Goal: Use online tool/utility: Utilize a website feature to perform a specific function

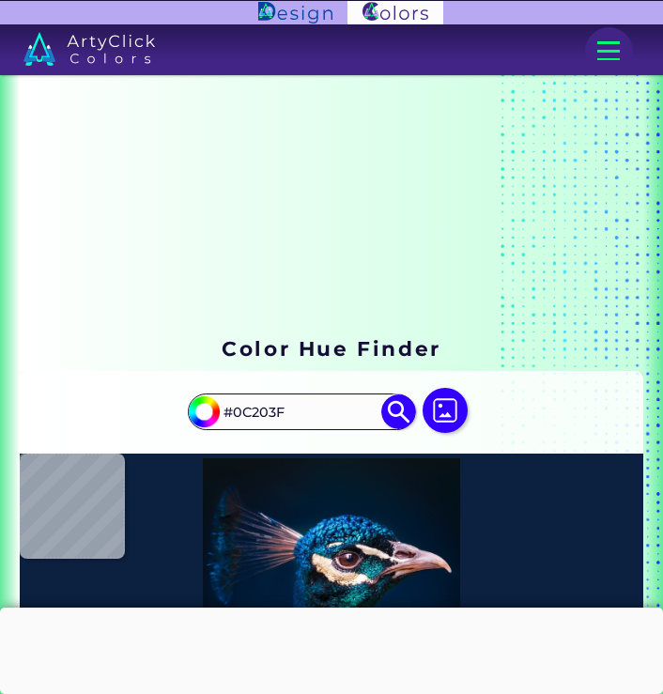
type input "#0a1e3f"
type input "#0A1E3F"
type input "#7d7b9c"
type input "#7D7B9C"
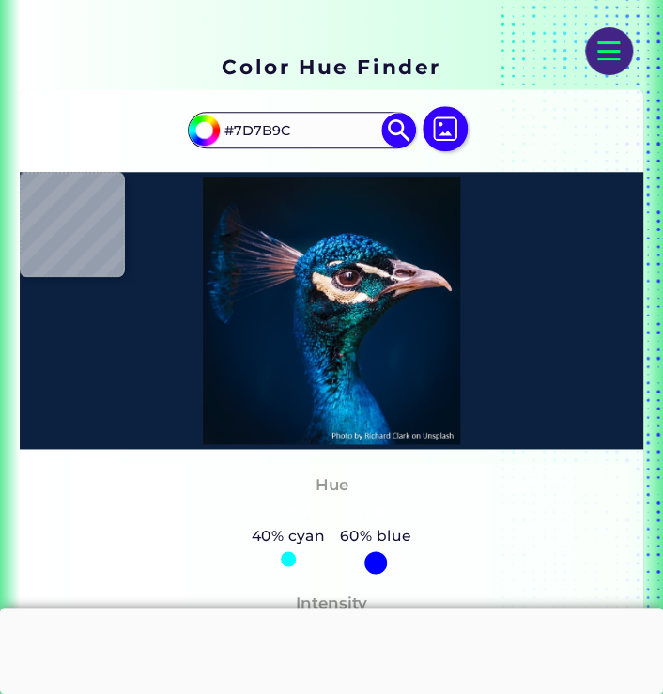
type input "#a29bb4"
type input "#A29BB4"
type input "#544760"
type input "#2f2d47"
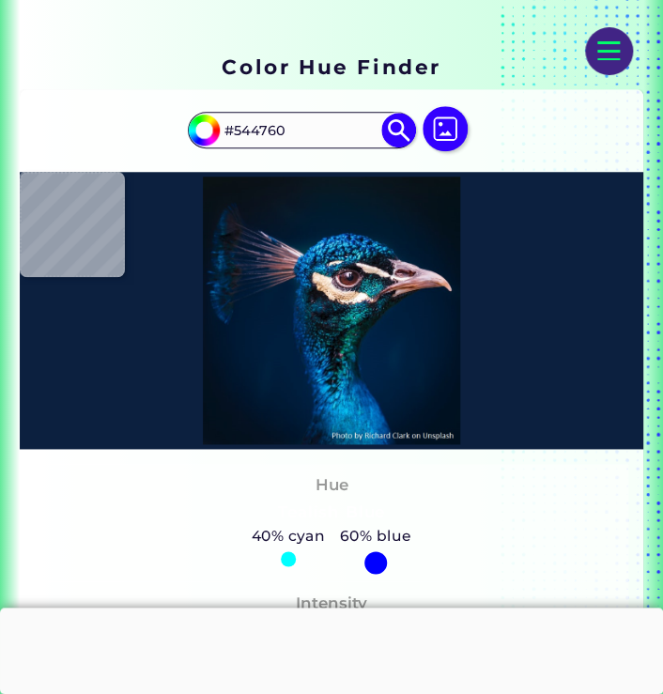
type input "#2F2D47"
type input "#041c33"
type input "#041C33"
type input "#071c39"
type input "#071C39"
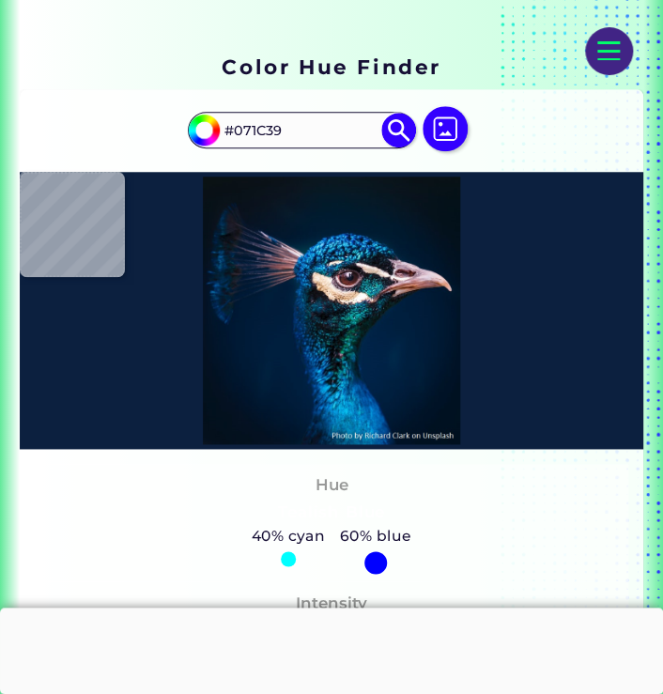
type input "#404461"
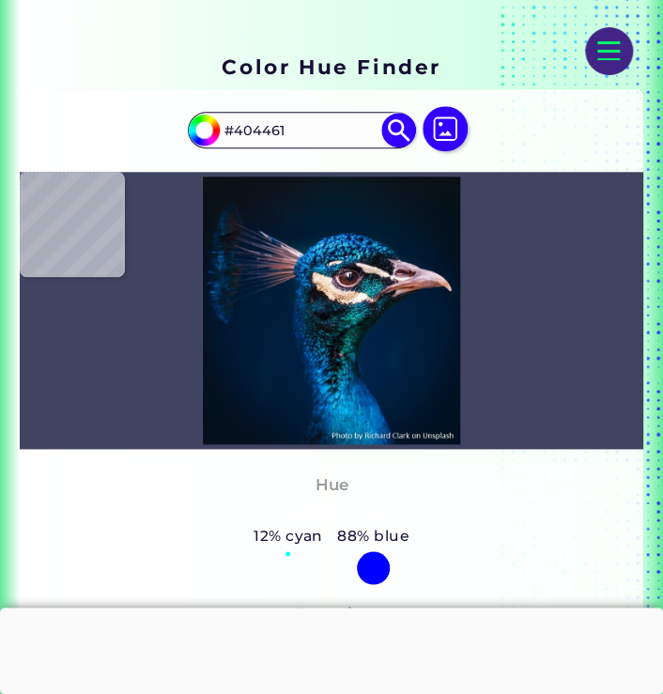
type input "#333a56"
type input "#333A56"
type input "#525470"
type input "#353659"
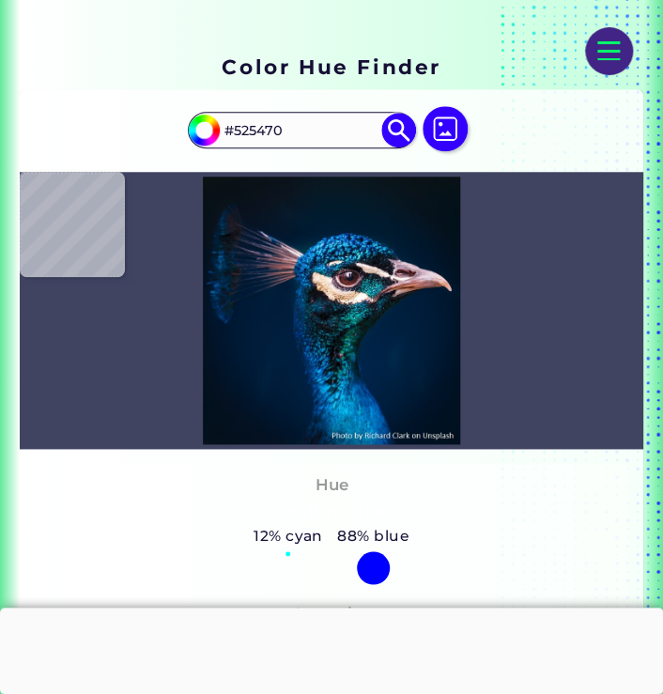
type input "#353659"
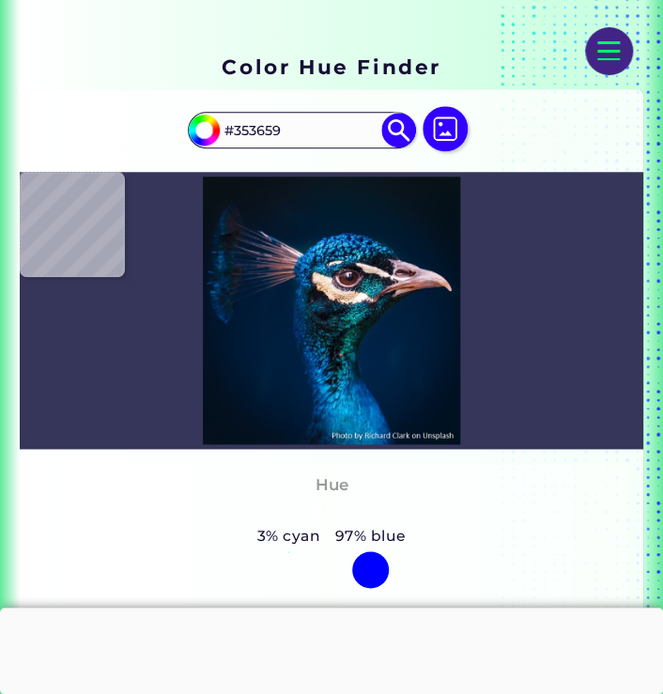
type input "#857b96"
type input "#857B96"
type input "#615a78"
type input "#615A78"
type input "#57536a"
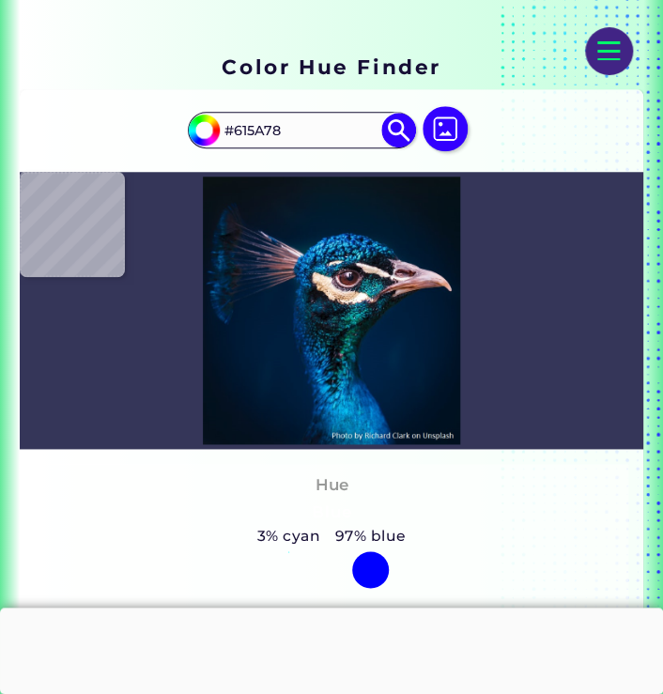
type input "#57536A"
type input "#7e768a"
type input "#7E768A"
type input "#4c5167"
type input "#4C5167"
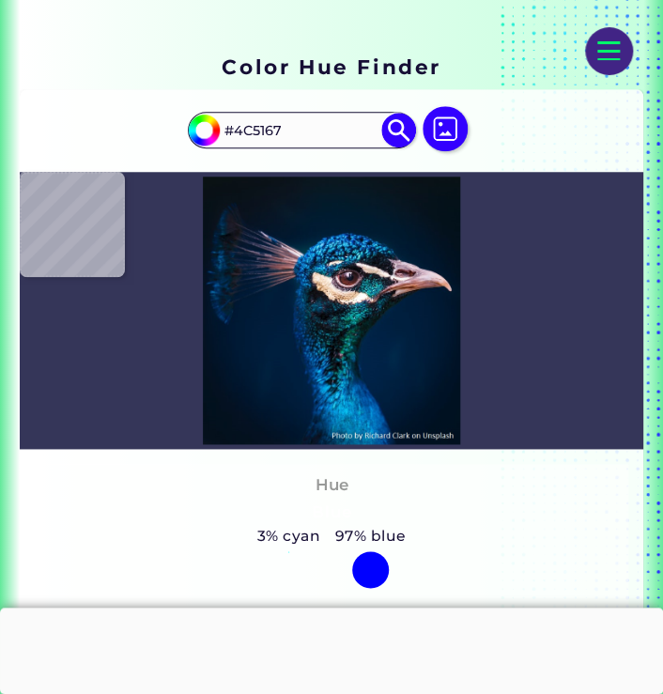
type input "#112037"
type input "#081f37"
type input "#081F37"
type input "#192544"
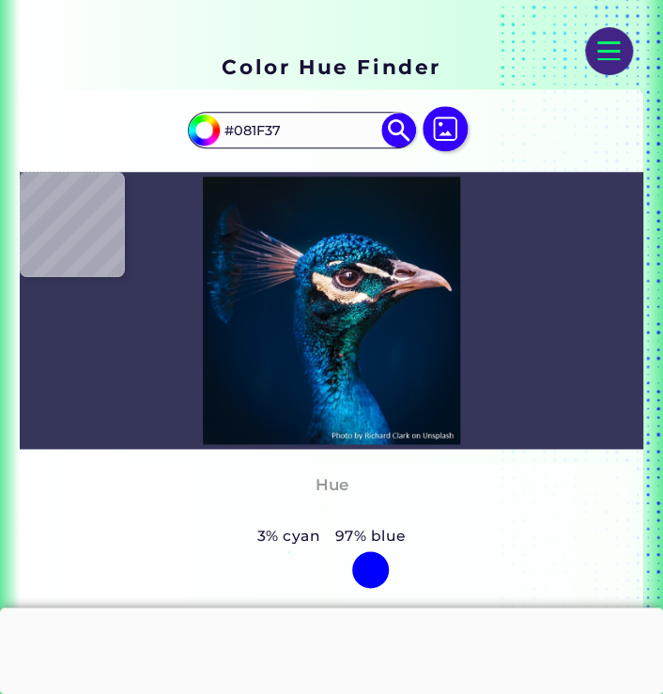
type input "#192544"
type input "#112944"
type input "#14273b"
type input "#14273B"
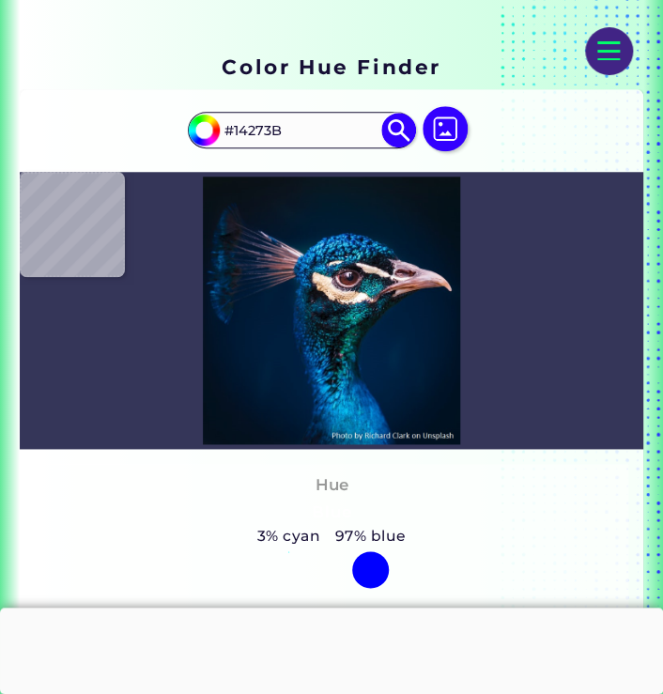
type input "#474059"
type input "#857f94"
type input "#857F94"
type input "#554762"
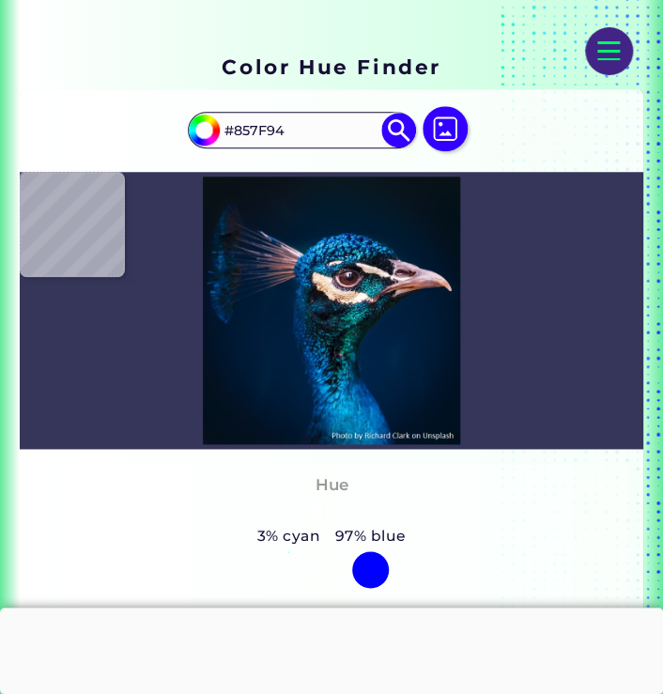
type input "#554762"
type input "#685162"
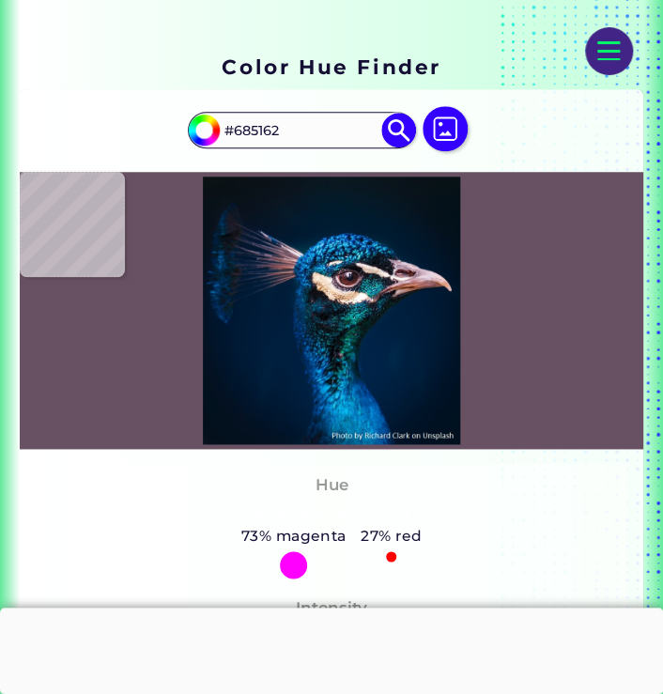
type input "#a48d9a"
type input "#A48D9A"
type input "#646376"
type input "#27314d"
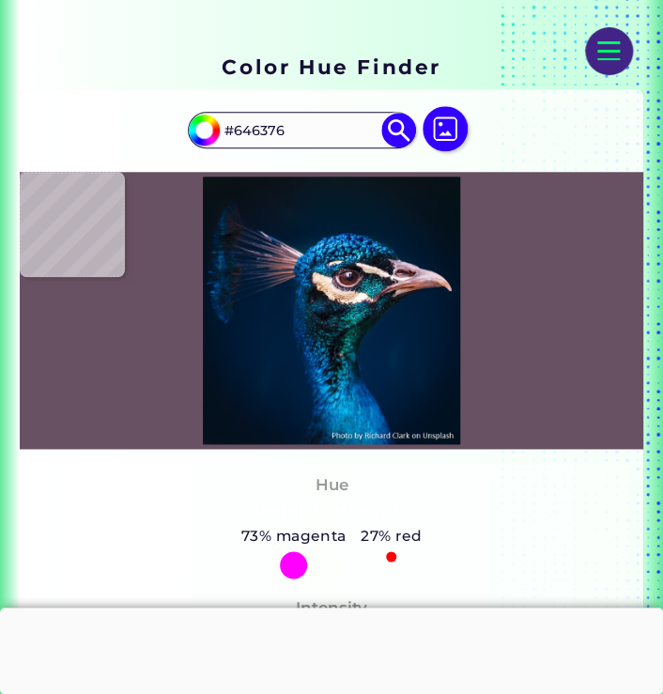
type input "#27314D"
type input "#15294d"
type input "#15294D"
type input "#01273a"
type input "#01273A"
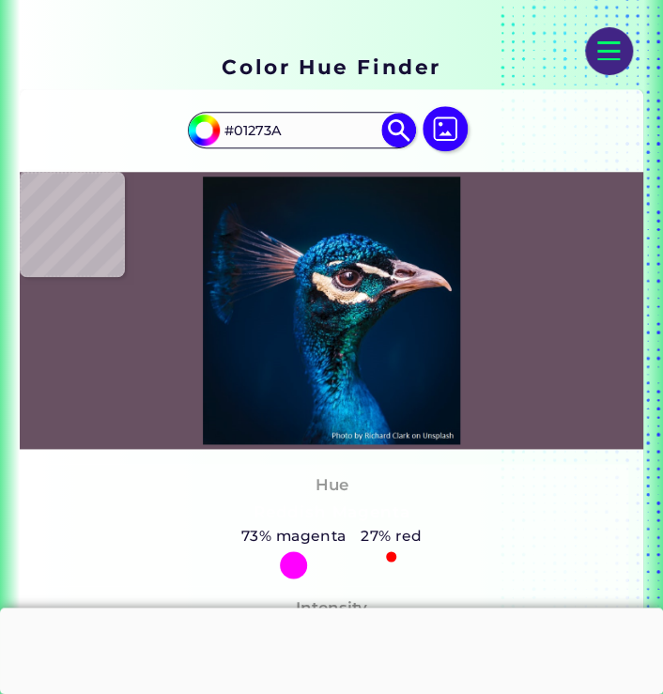
type input "#002638"
type input "#00243c"
type input "#00243C"
type input "#01233c"
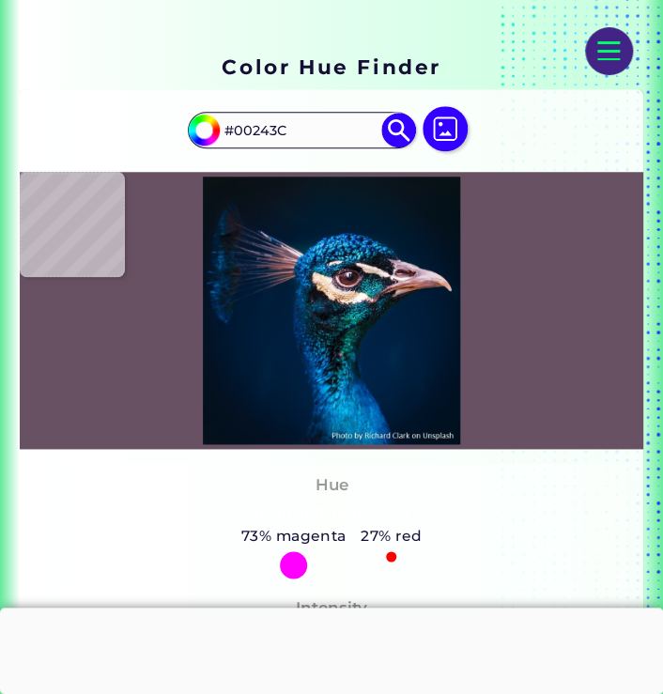
type input "#01233C"
type input "#00233b"
type input "#00233B"
type input "#00273e"
type input "#00273E"
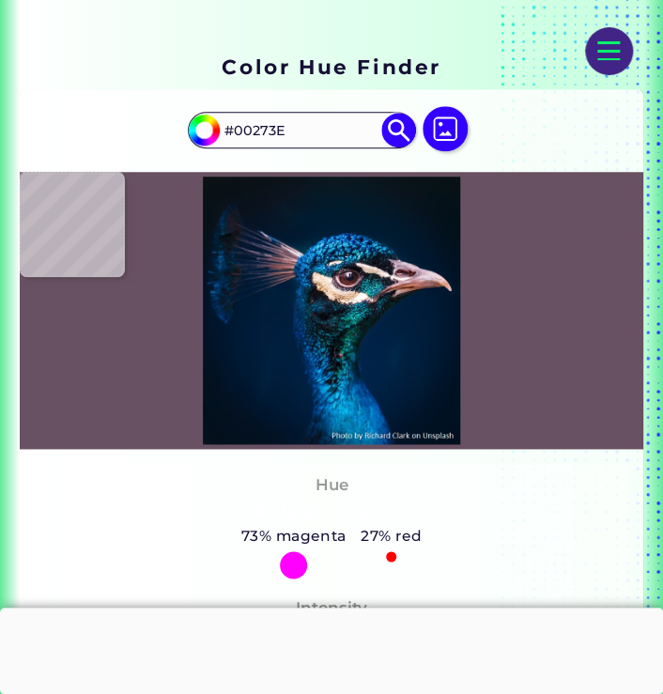
type input "#00283e"
type input "#00283E"
type input "#00293f"
type input "#00293F"
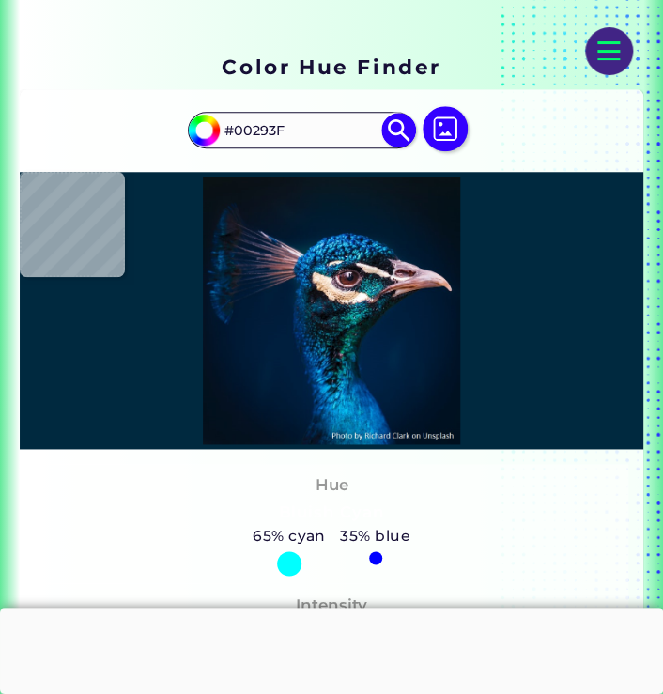
type input "#002b40"
type input "#002B40"
type input "#022b41"
type input "#022B41"
type input "#012e41"
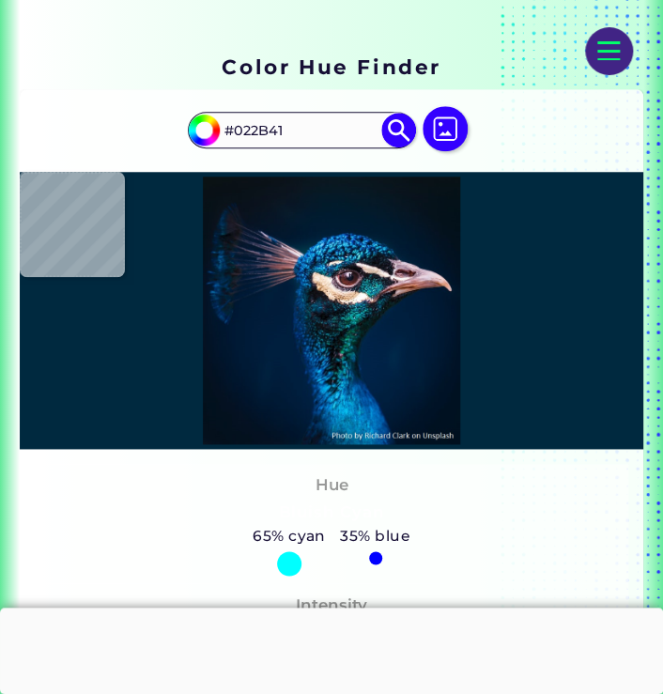
type input "#012E41"
type input "#00344f"
type input "#00344F"
type input "#1b8fcc"
type input "#1B8FCC"
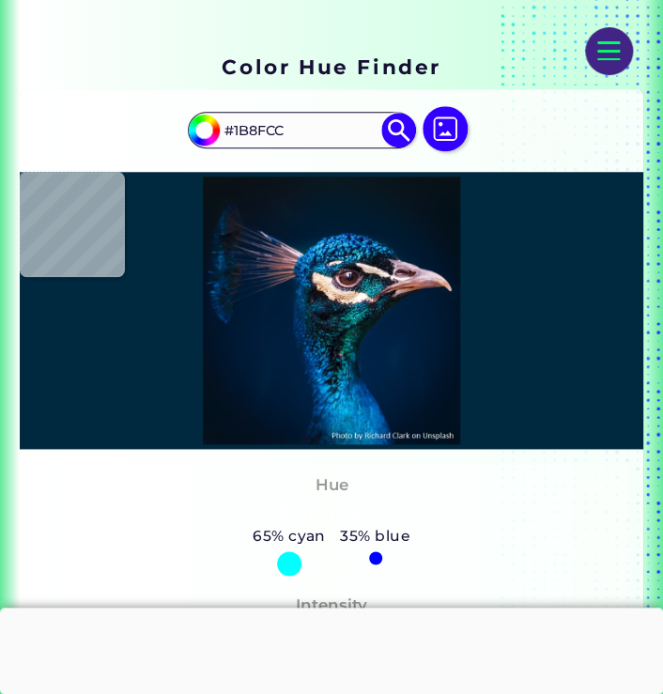
type input "#0f71ca"
type input "#0F71CA"
type input "#0178ca"
type input "#0178CA"
type input "#30a6f3"
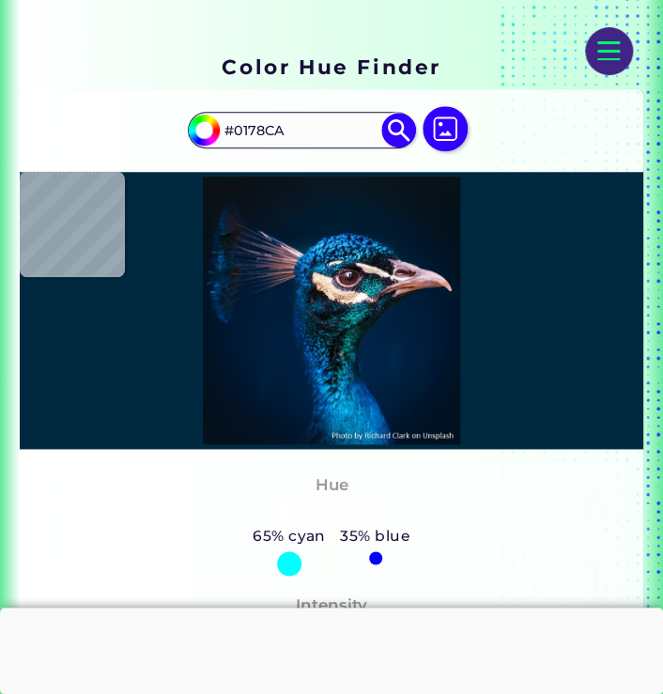
type input "#30A6F3"
type input "#097bcd"
type input "#097BCD"
type input "#51c1f2"
type input "#51C1F2"
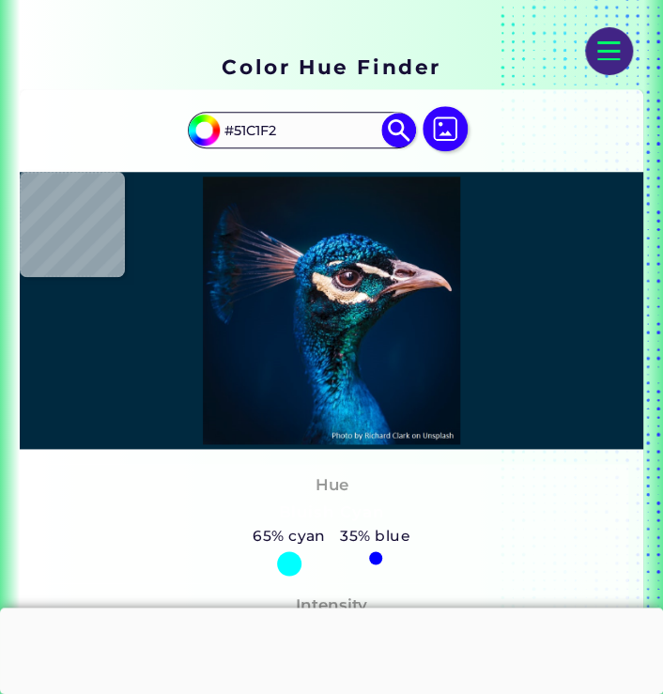
type input "#71dcfd"
type input "#71DCFD"
type input "#1f7cb2"
type input "#1F7CB2"
type input "#0b578a"
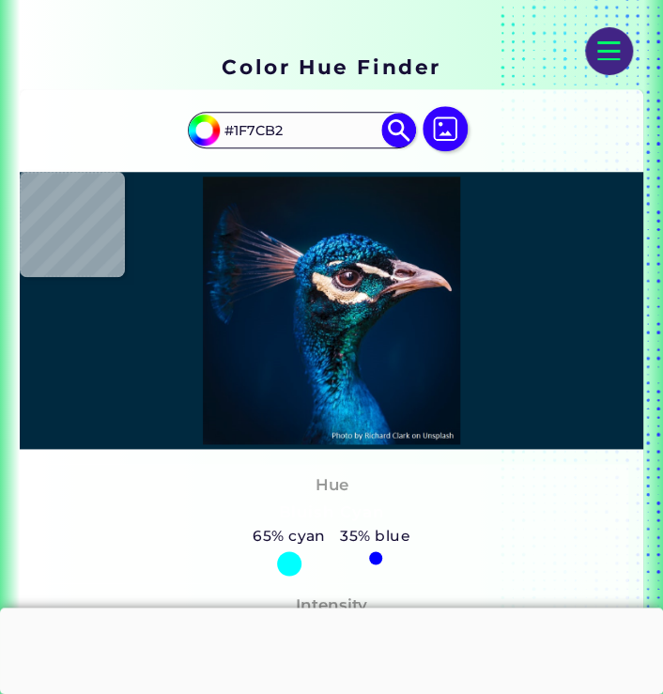
type input "#0B578A"
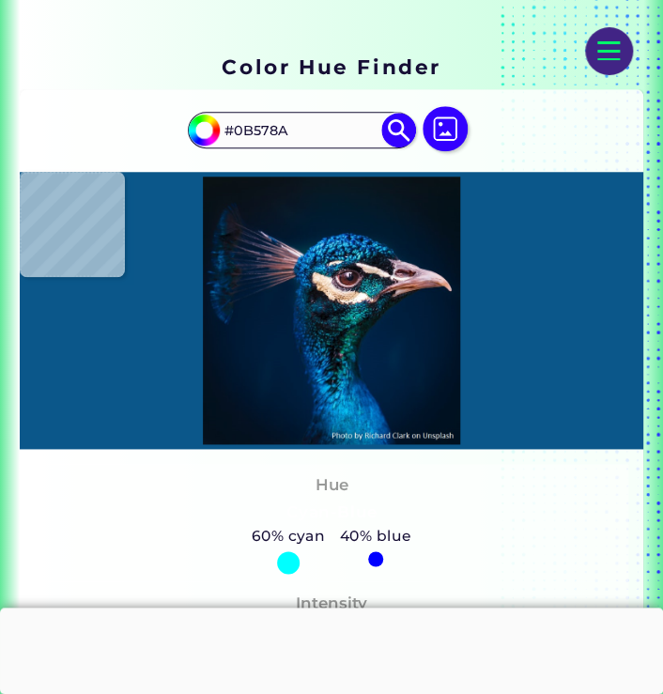
type input "#175992"
type input "#1c9acf"
type input "#1C9ACF"
type input "#1bb1e5"
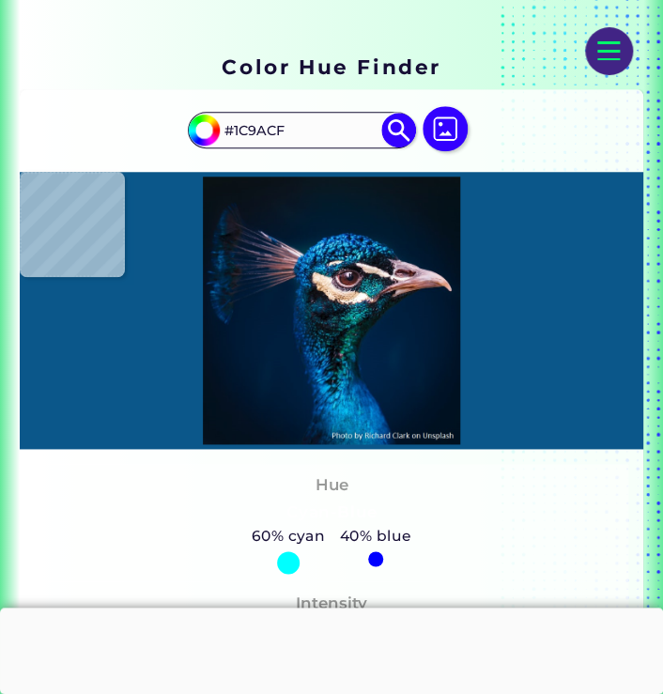
type input "#1BB1E5"
type input "#0170a8"
type input "#0170A8"
type input "#0185b5"
type input "#0185B5"
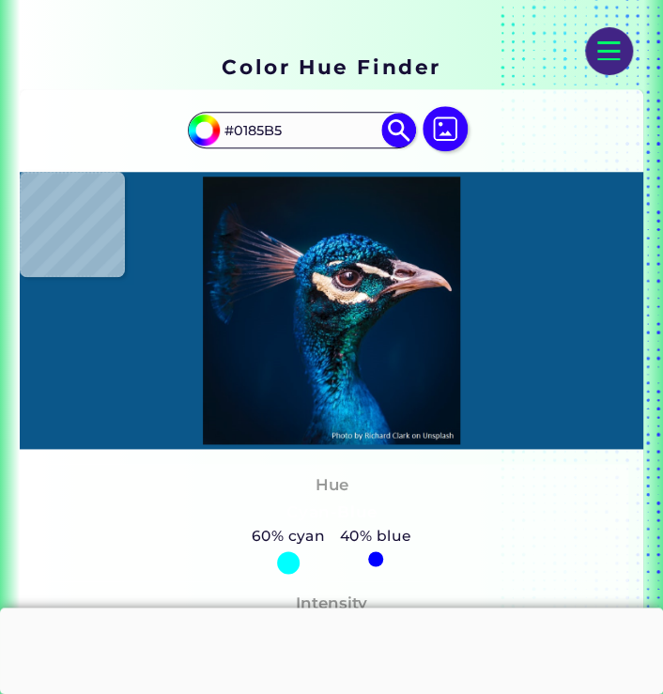
type input "#4fe5fb"
type input "#4FE5FB"
type input "#2cafd2"
type input "#2CAFD2"
type input "#014178"
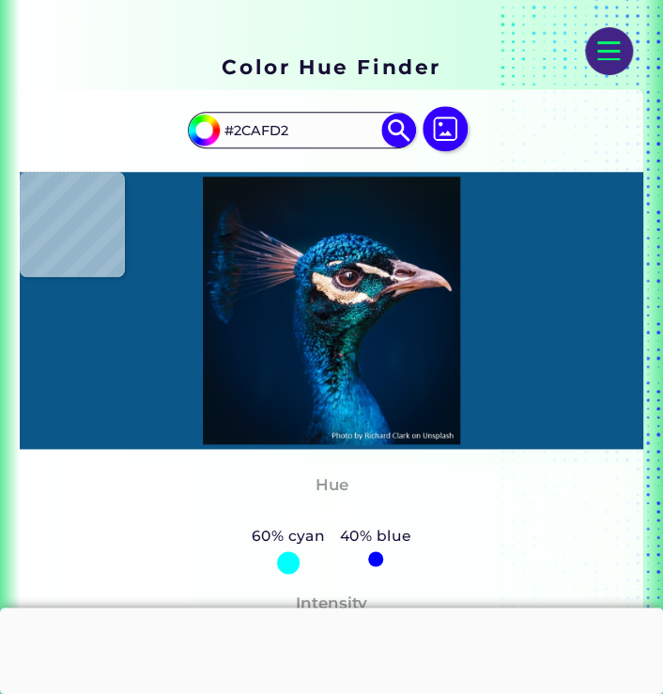
type input "#014178"
type input "#00387c"
type input "#00387C"
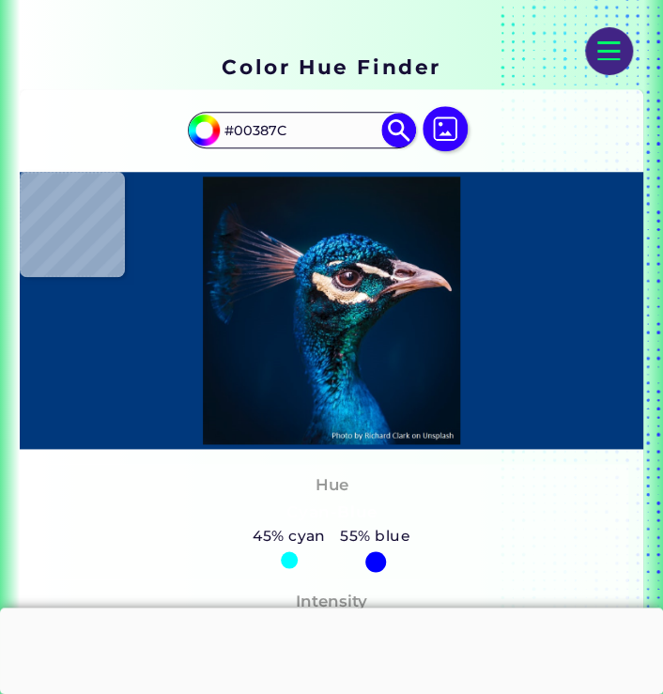
type input "#084484"
type input "#043670"
type input "#002343"
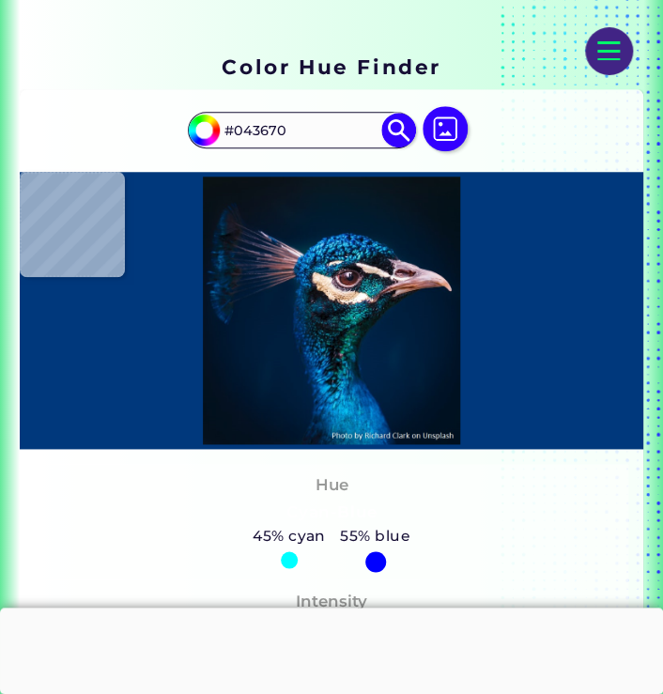
type input "#002343"
type input "#146888"
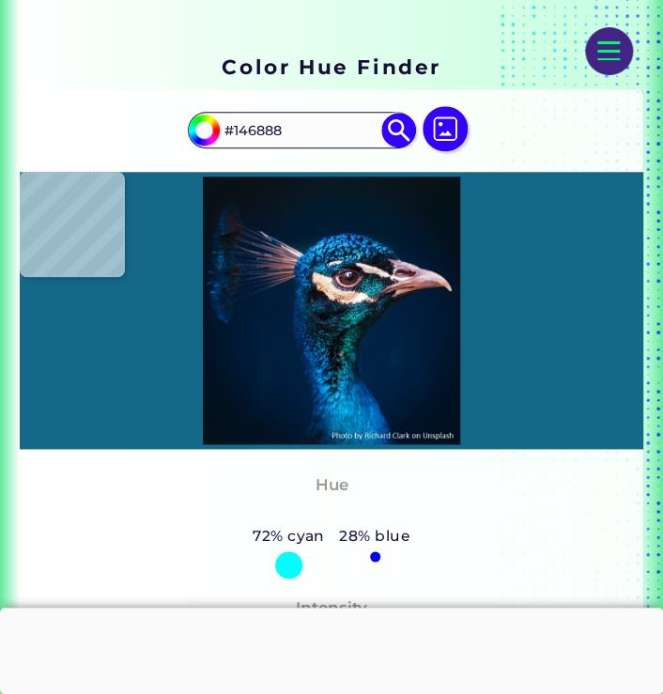
type input "#0d4f72"
type input "#0D4F72"
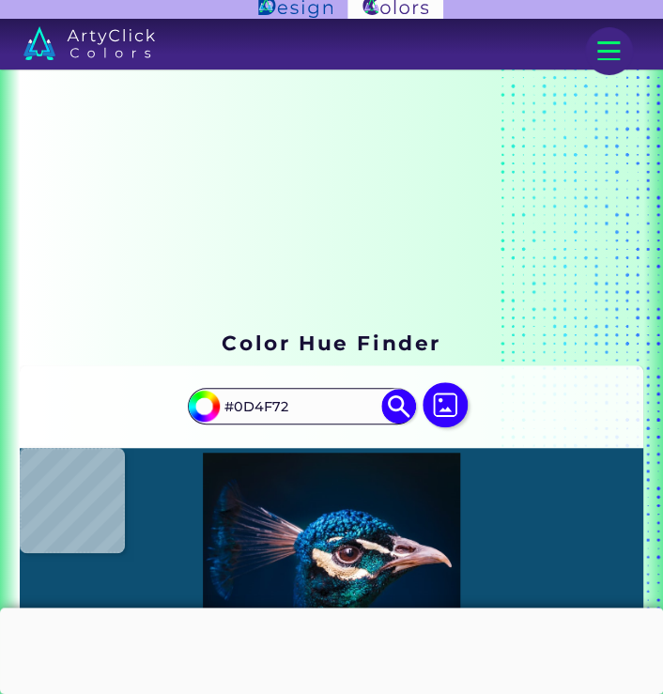
scroll to position [0, 0]
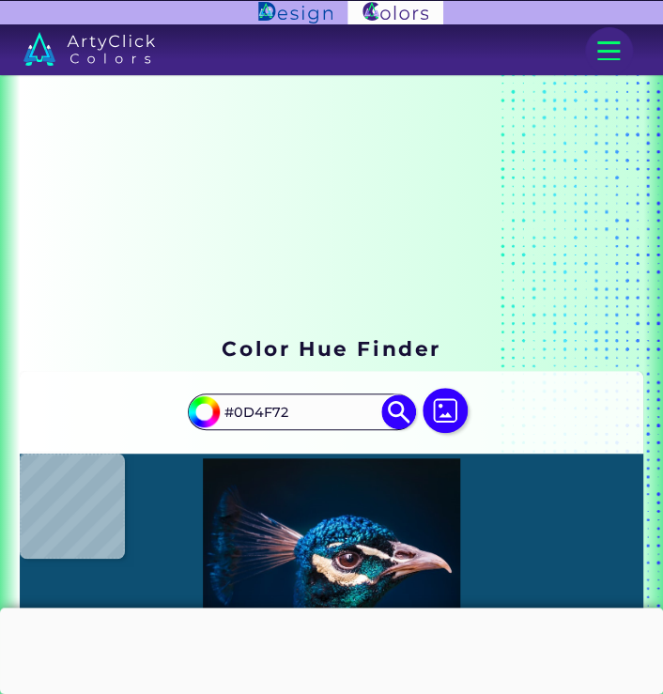
click at [450, 404] on img at bounding box center [445, 410] width 45 height 45
click at [0, 0] on input "file" at bounding box center [0, 0] width 0 height 0
type input "#000000"
type input "#012236"
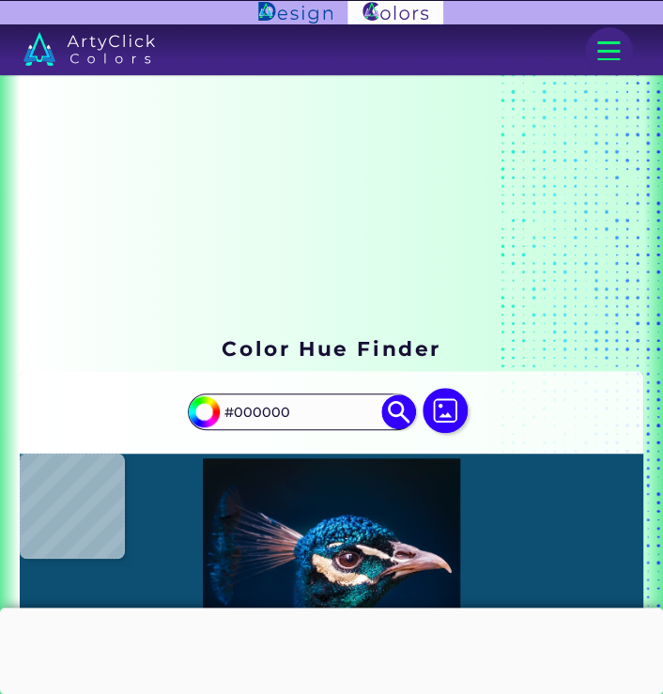
type input "#012236"
type input "#031935"
type input "#023468"
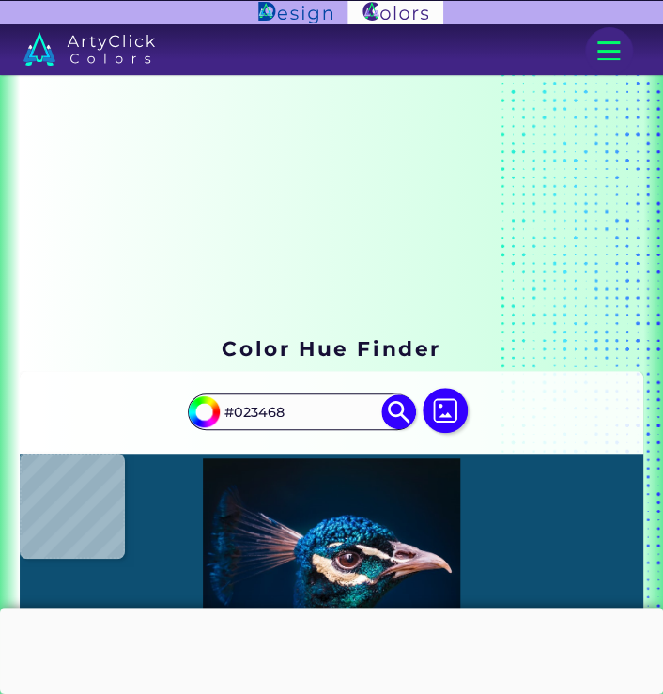
type input "#eae4d8"
type input "#EAE4D8"
type input "#001b38"
type input "#001B38"
type input "#00162a"
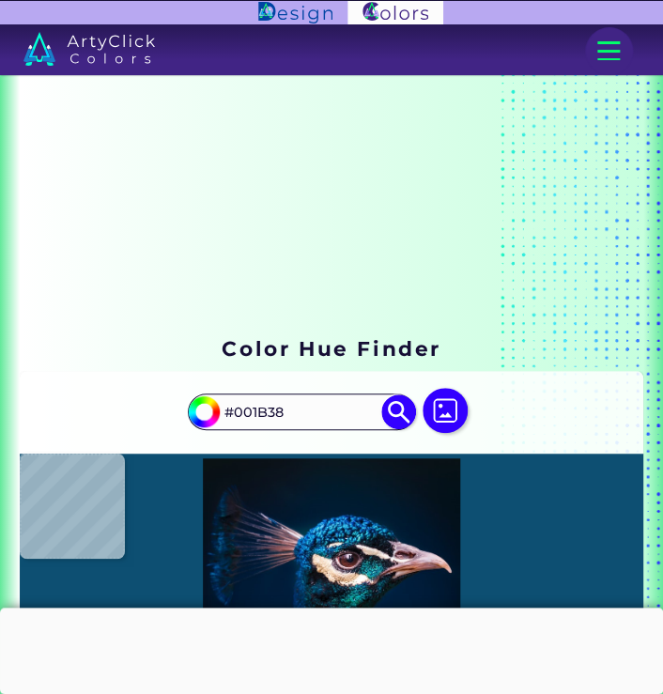
type input "#00162A"
type input "#000000"
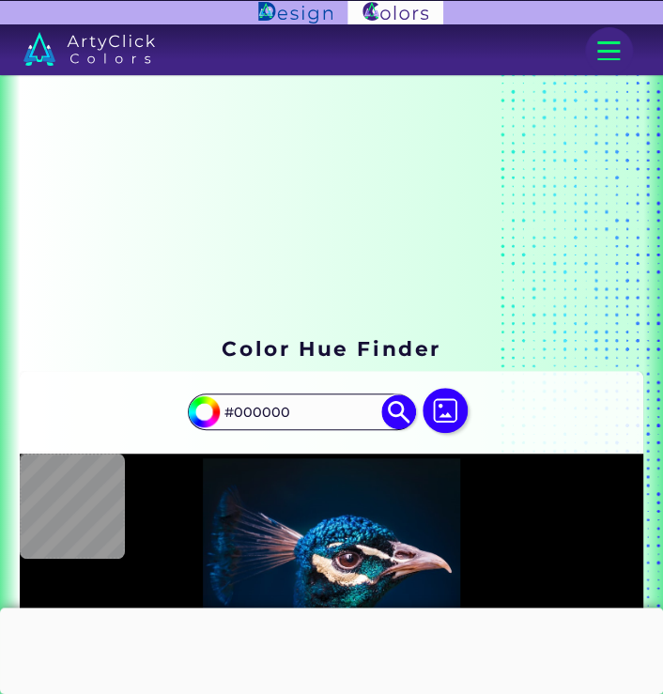
type input "#03111a"
type input "#03111A"
type input "#051723"
type input "#061927"
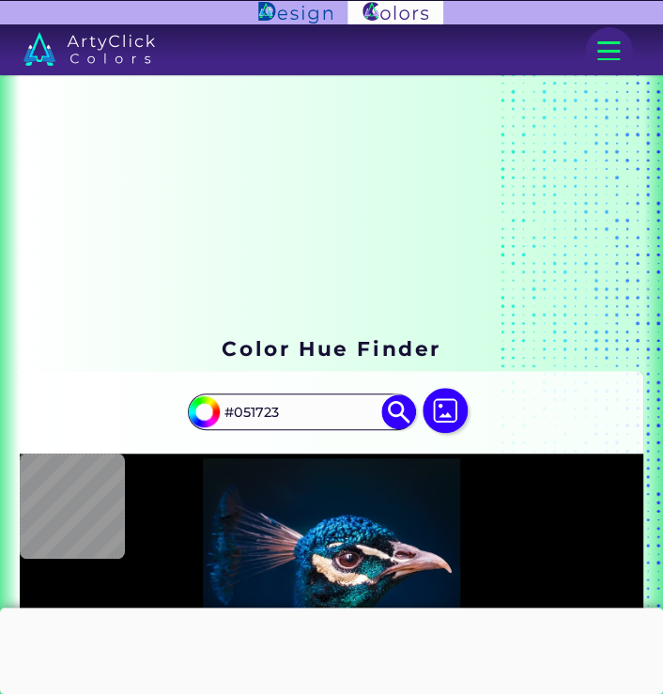
type input "#061927"
type input "#081923"
type input "#0b141d"
type input "#0B141D"
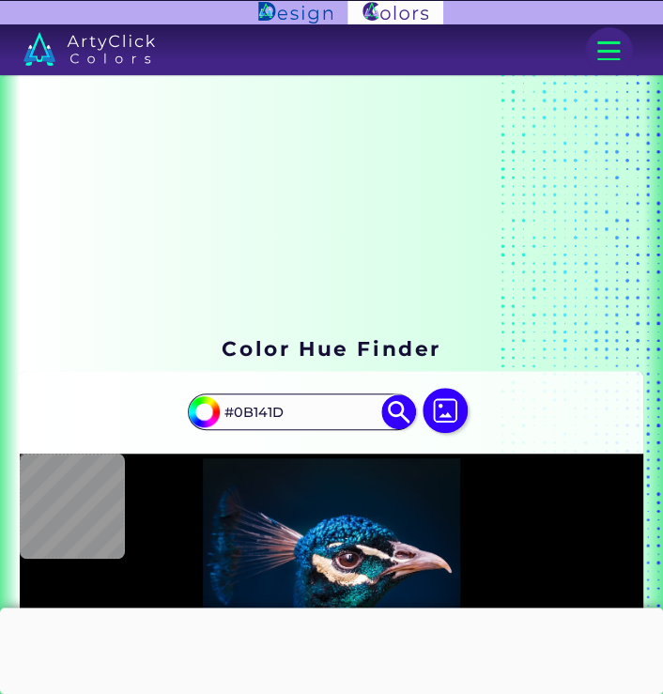
type input "#0a1117"
type input "#0A1117"
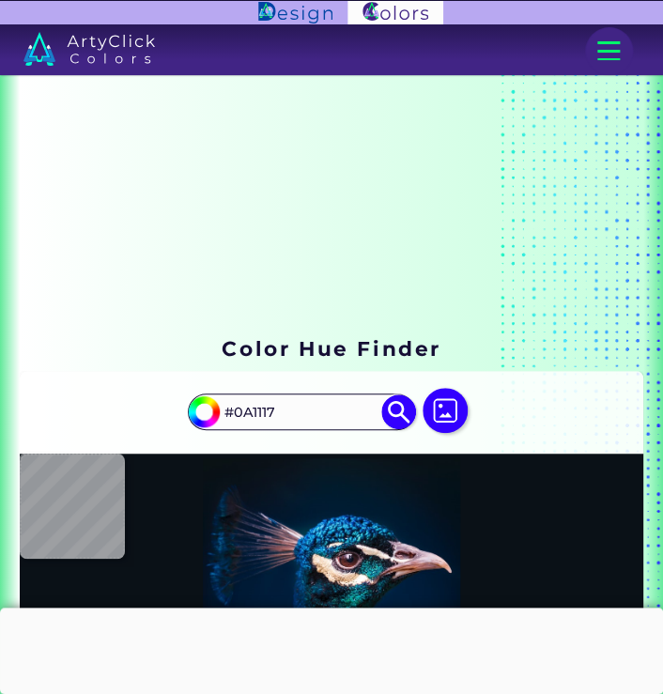
type input "#08213a"
type input "#08213A"
type input "#001d3b"
type input "#001D3B"
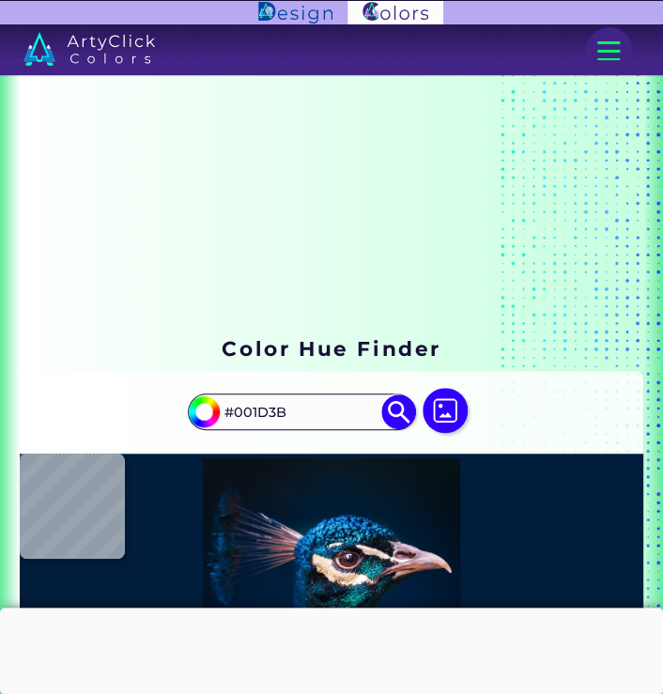
type input "#011c3a"
type input "#011C3A"
type input "#011c39"
type input "#011C39"
type input "#00152a"
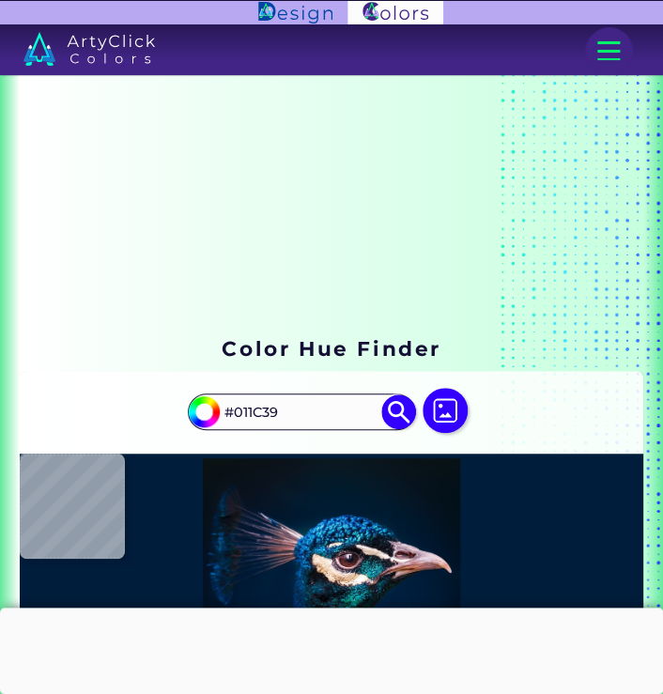
type input "#00152A"
type input "#000000"
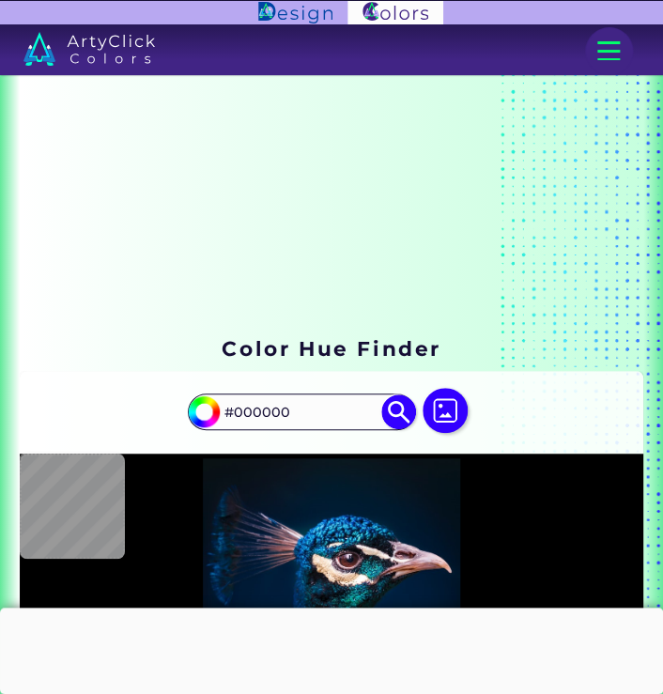
type input "#041119"
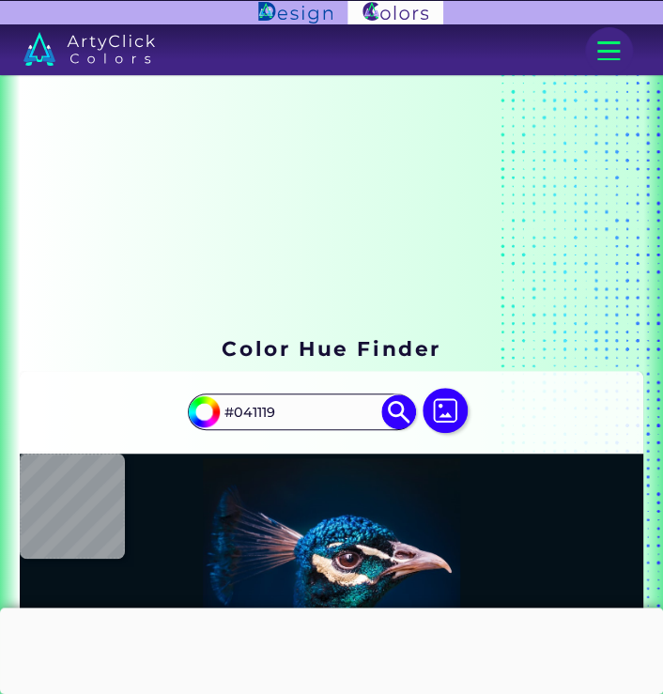
type input "#05121a"
type input "#05121A"
type input "#0a141d"
type input "#0A141D"
type input "#09161e"
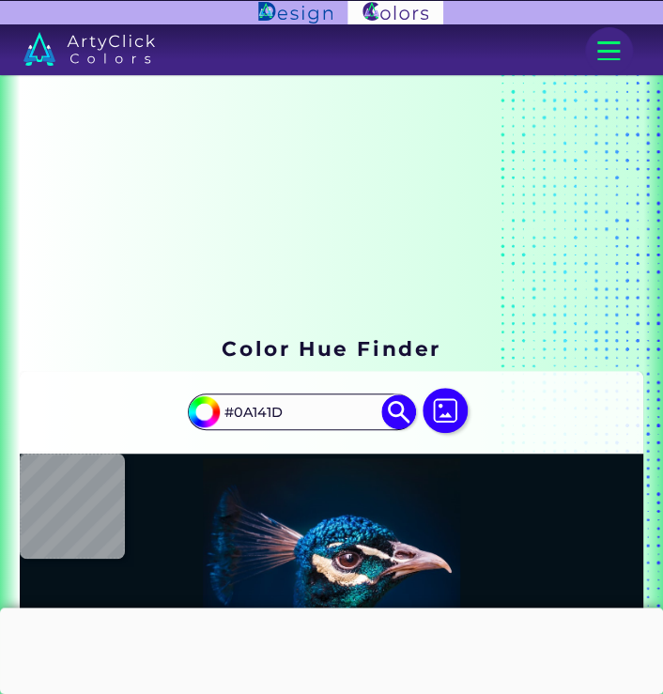
type input "#09161E"
type input "#000000"
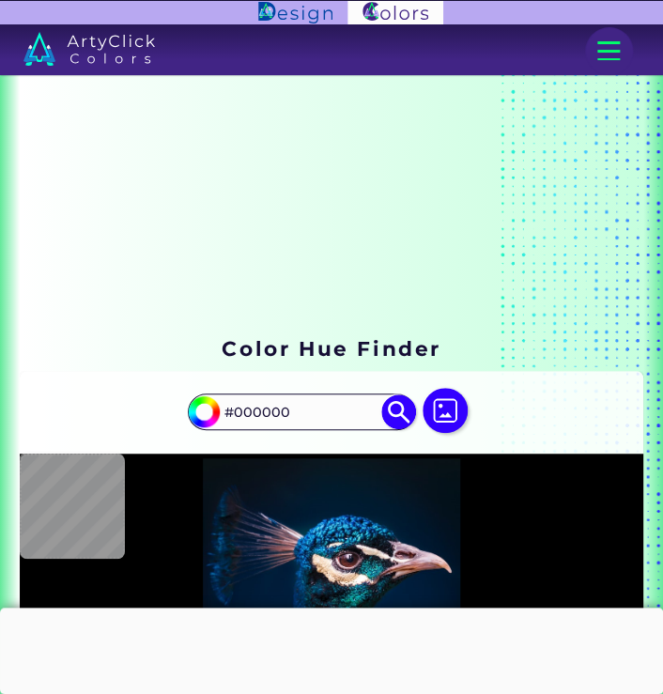
type input "#03111c"
type input "#03111C"
type input "#03111b"
type input "#03111B"
type input "#04121b"
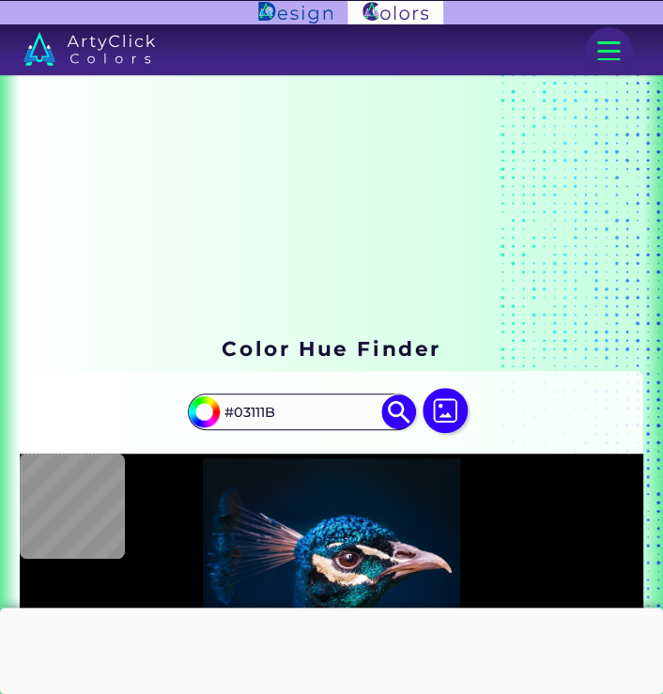
type input "#04121B"
type input "#06141f"
type input "#06141F"
type input "#071520"
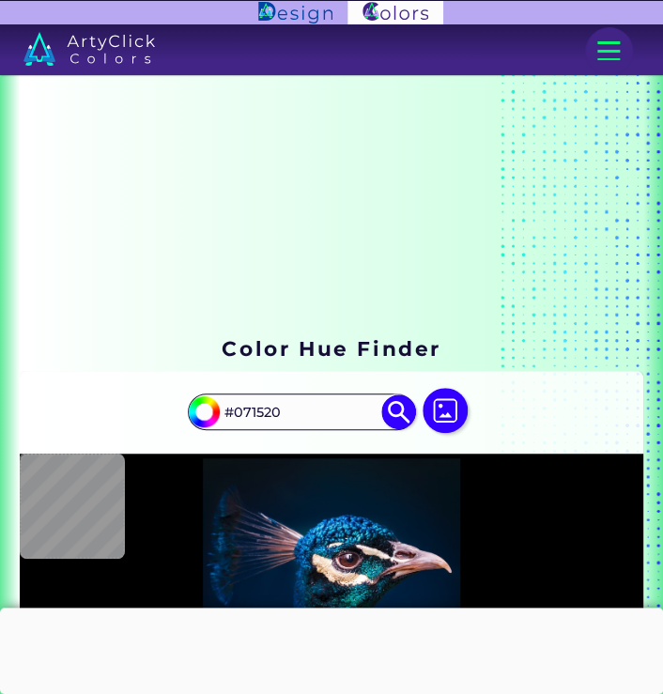
type input "#09161e"
type input "#09161E"
type input "#0b151e"
type input "#0B151E"
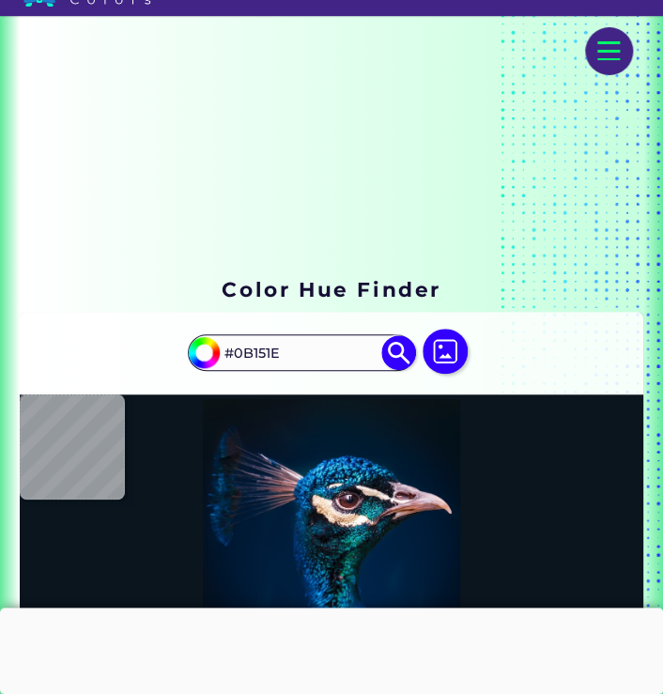
type input "#081116"
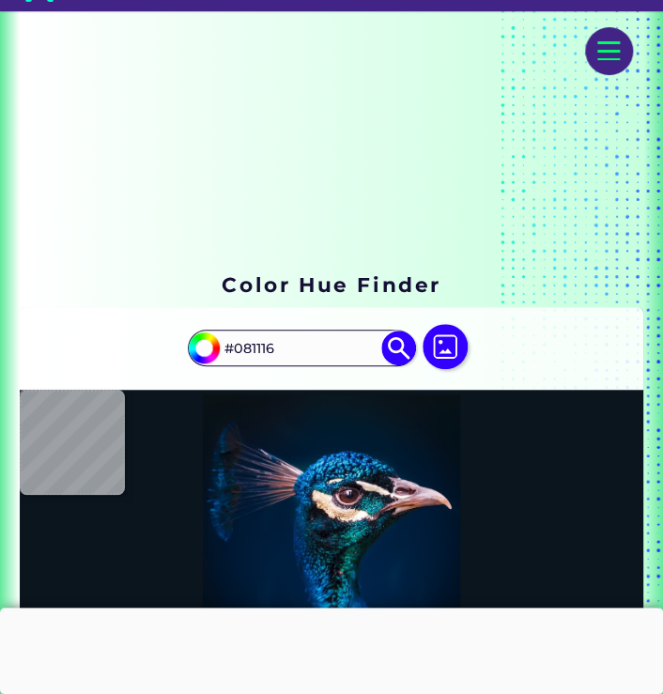
type input "#071216"
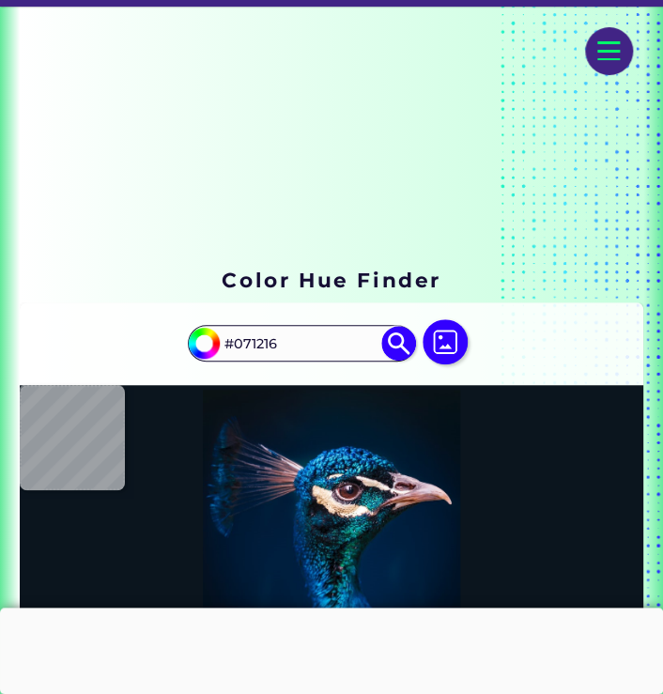
type input "#071218"
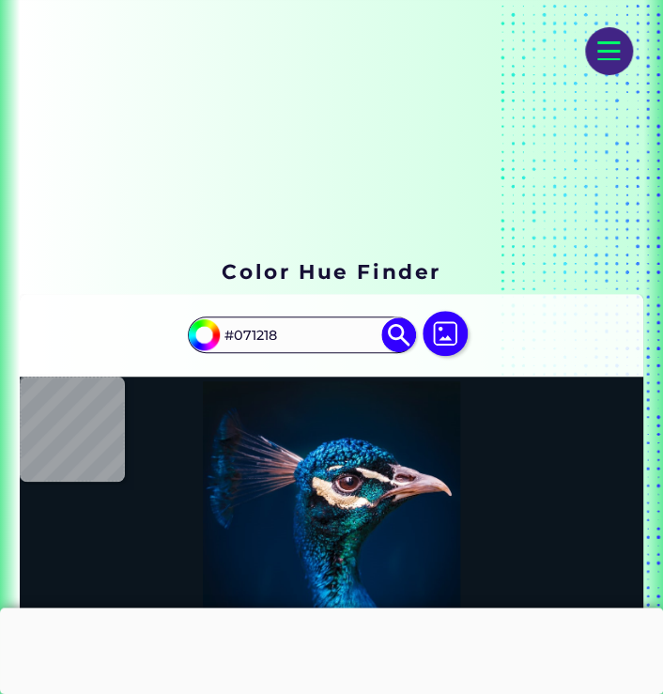
type input "#061117"
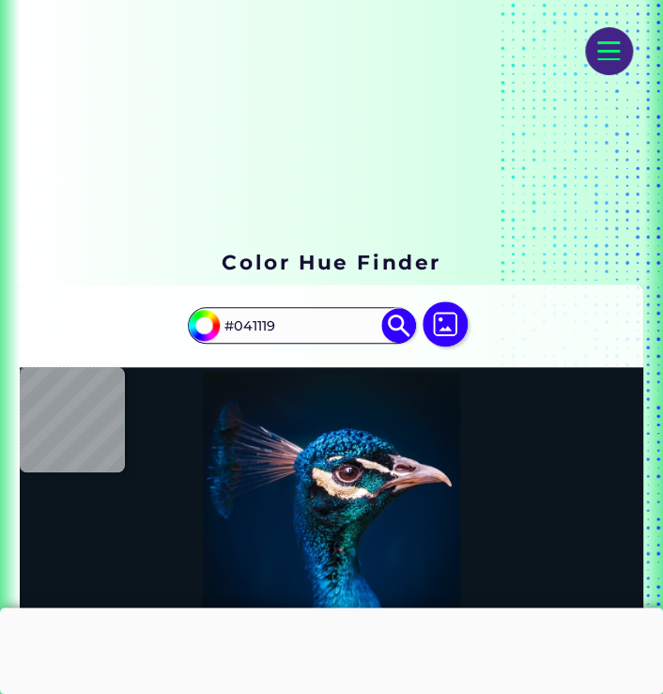
scroll to position [94, 0]
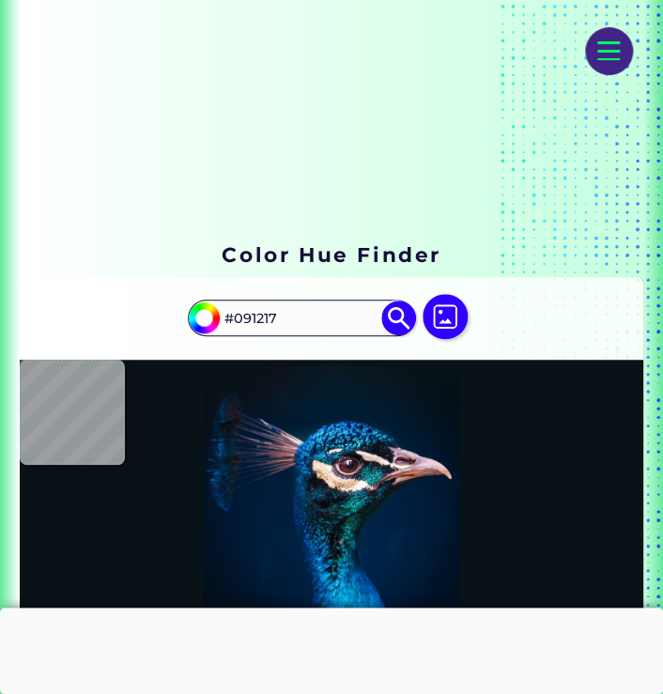
click at [450, 329] on img at bounding box center [445, 316] width 45 height 45
click at [0, 0] on input "file" at bounding box center [0, 0] width 0 height 0
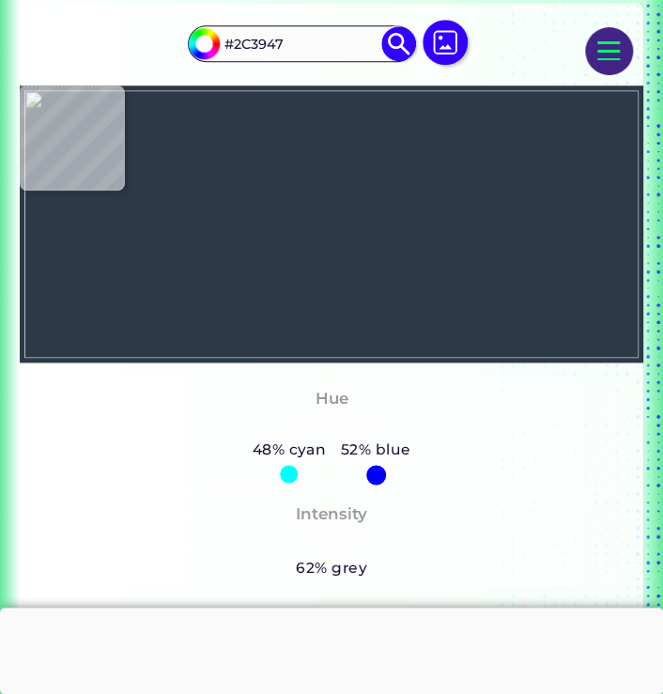
scroll to position [376, 0]
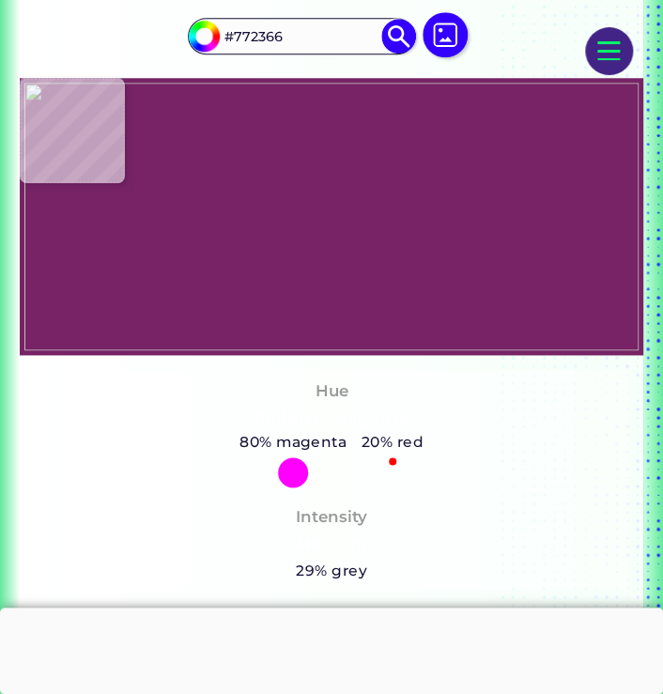
click at [275, 133] on img at bounding box center [331, 217] width 614 height 269
click at [285, 141] on img at bounding box center [331, 217] width 614 height 269
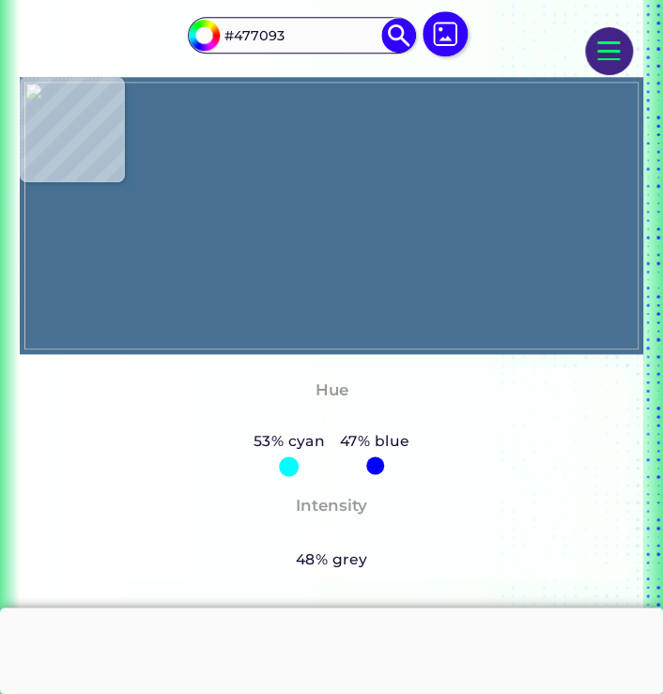
scroll to position [342, 0]
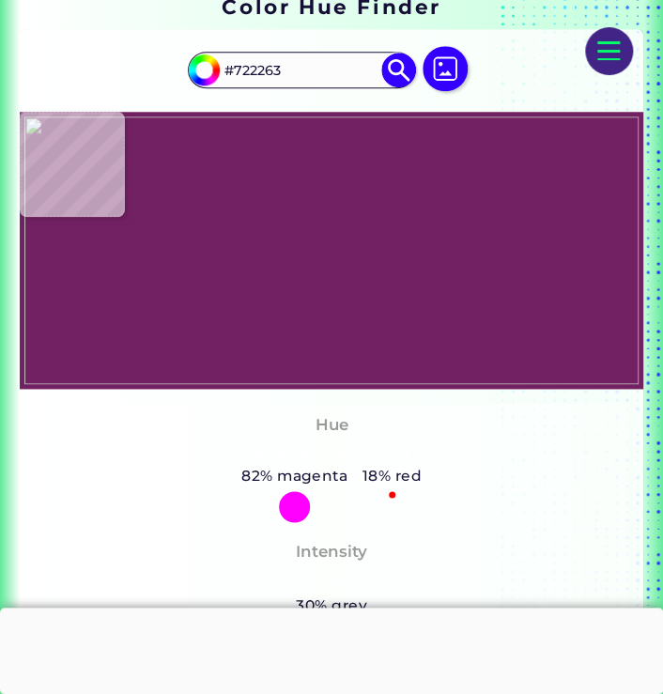
click at [276, 179] on img at bounding box center [331, 251] width 614 height 269
